Goal: Task Accomplishment & Management: Use online tool/utility

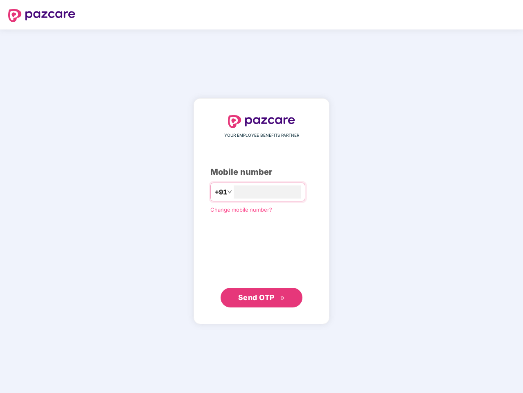
click at [261, 196] on input "number" at bounding box center [267, 191] width 67 height 13
click at [42, 16] on img at bounding box center [41, 15] width 67 height 13
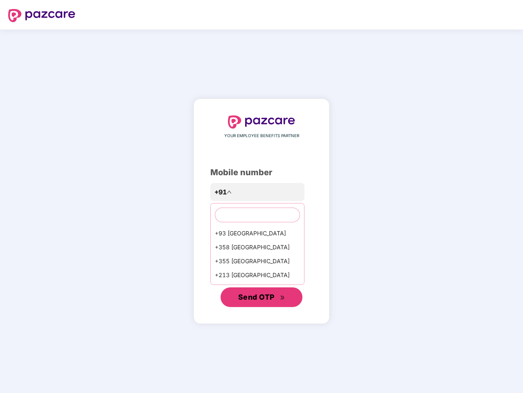
click at [261, 297] on span "Send OTP" at bounding box center [256, 296] width 36 height 9
